Goal: Task Accomplishment & Management: Manage account settings

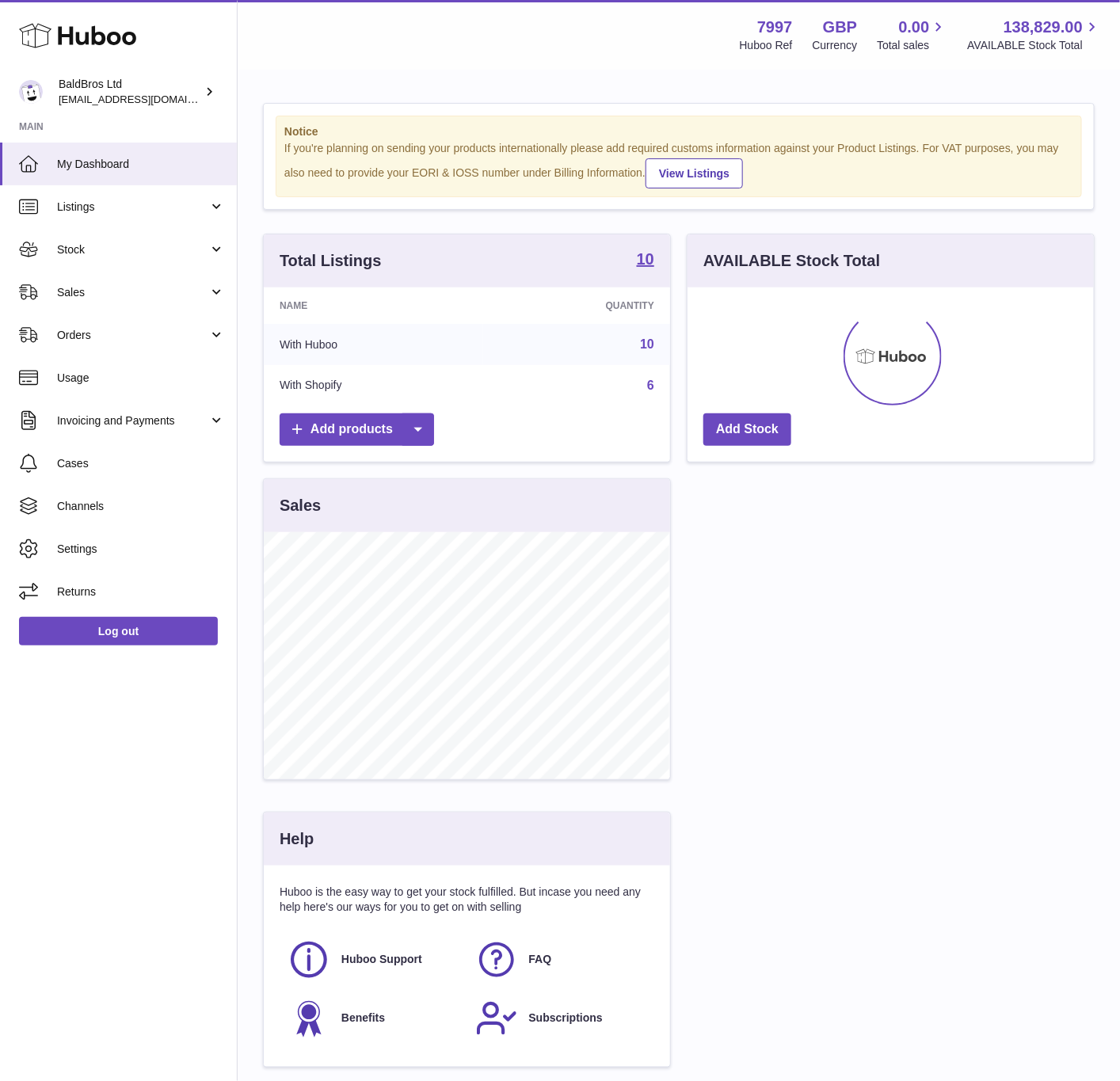
scroll to position [247, 405]
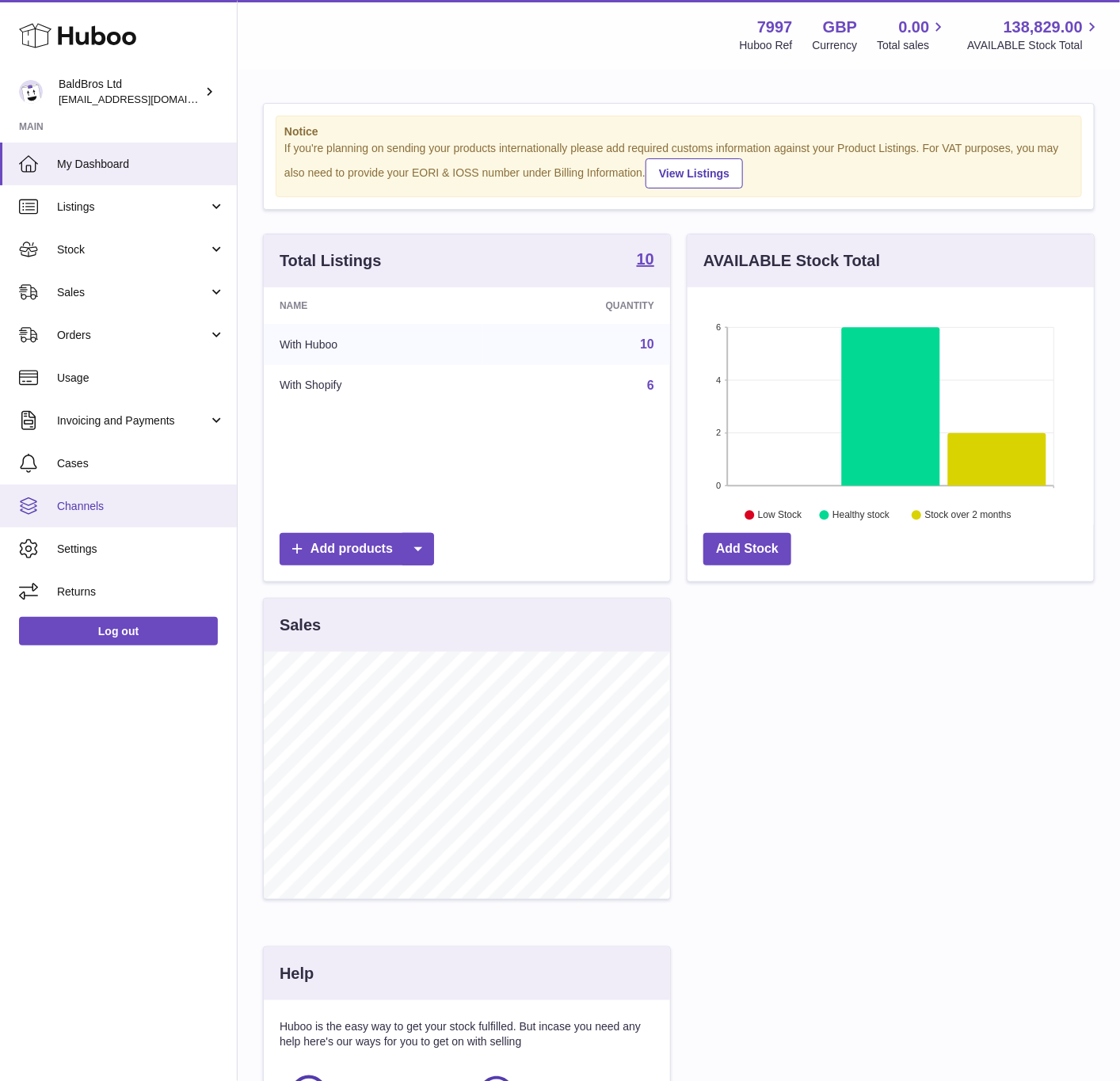
click at [77, 506] on span "Channels" at bounding box center [141, 506] width 168 height 15
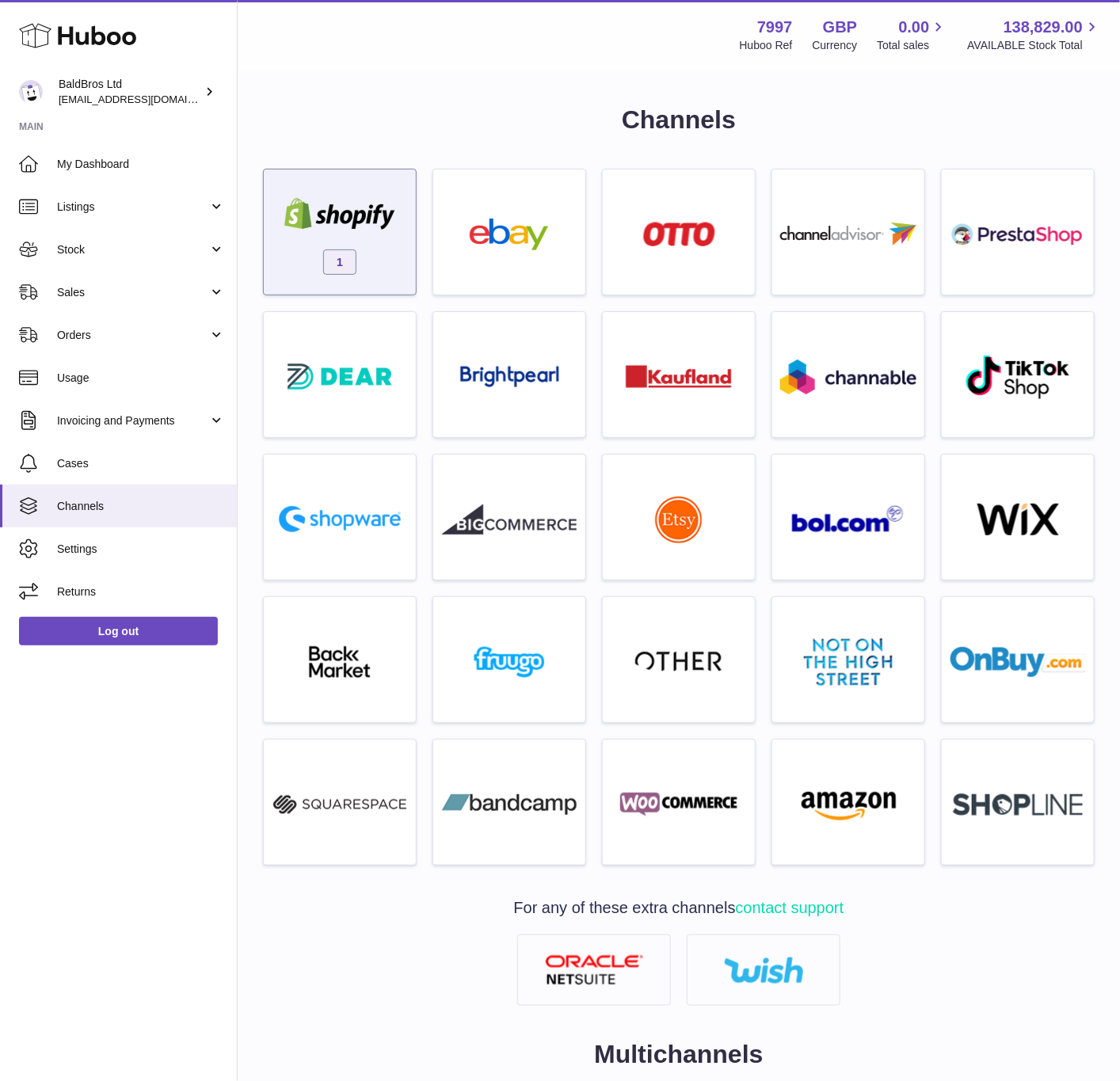
click at [393, 243] on div "1" at bounding box center [340, 236] width 136 height 101
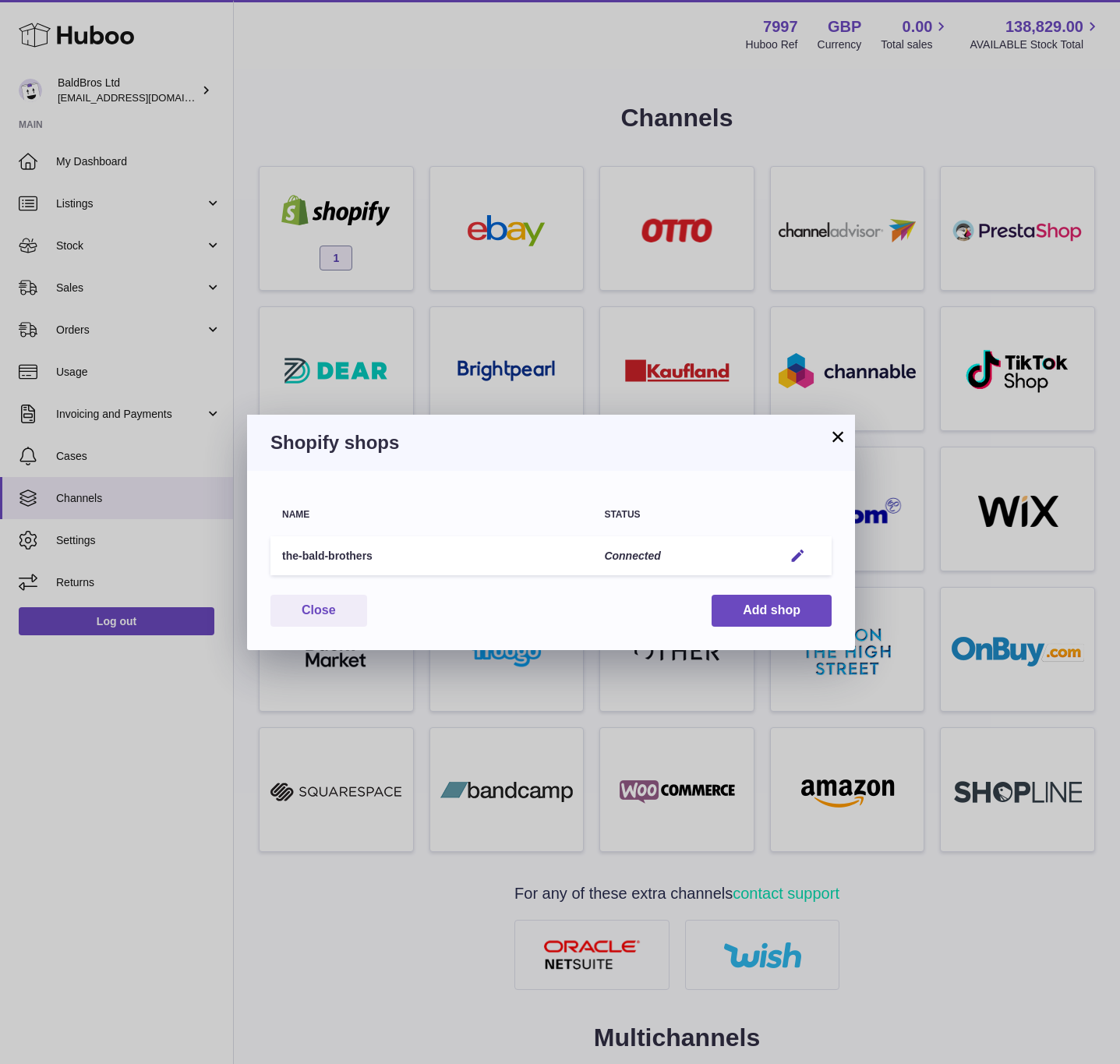
click at [788, 544] on td "Edit" at bounding box center [801, 557] width 60 height 40
click at [797, 552] on em "button" at bounding box center [797, 556] width 16 height 16
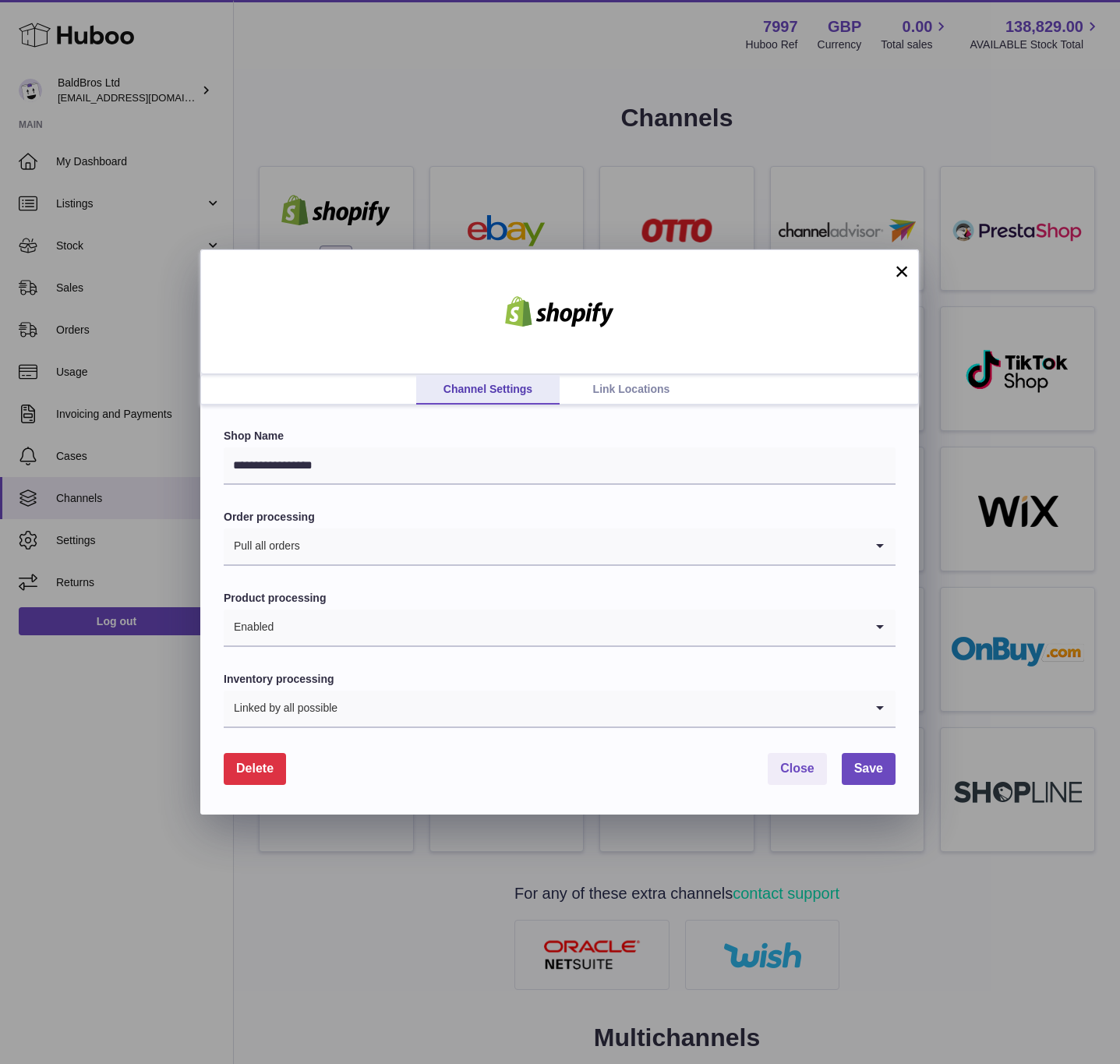
click at [628, 377] on link "Link Locations" at bounding box center [632, 390] width 144 height 29
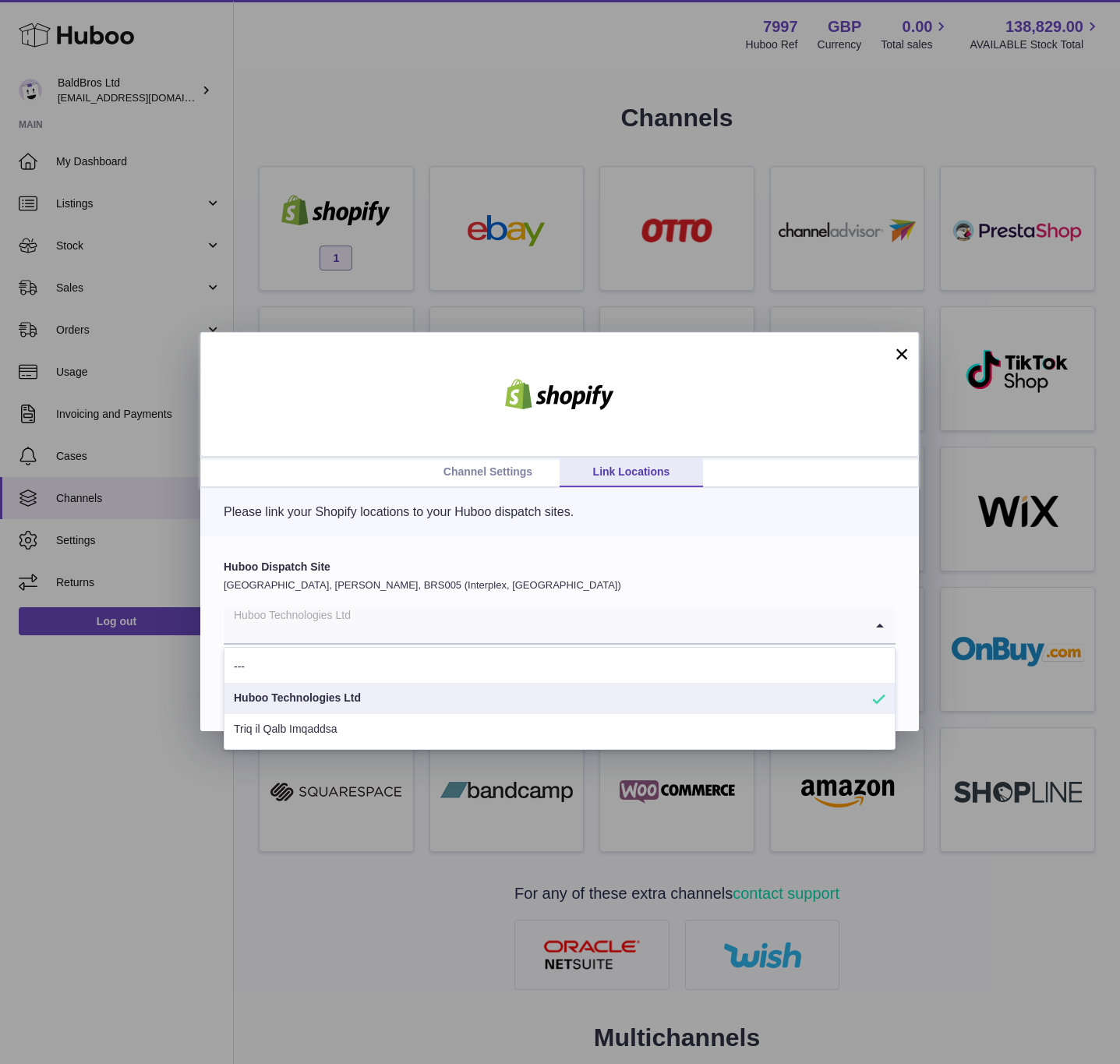
click at [498, 622] on input "Search for option" at bounding box center [544, 624] width 640 height 35
click at [490, 588] on p "[GEOGRAPHIC_DATA], [PERSON_NAME], BRS005 (Interplex, [GEOGRAPHIC_DATA])" at bounding box center [559, 585] width 672 height 14
